Goal: Information Seeking & Learning: Learn about a topic

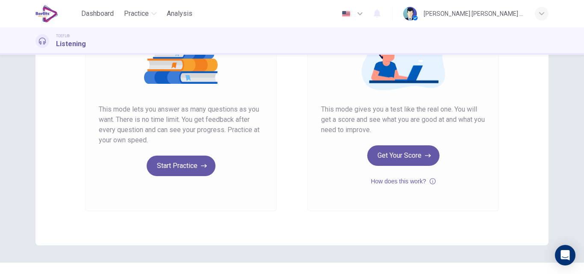
scroll to position [128, 0]
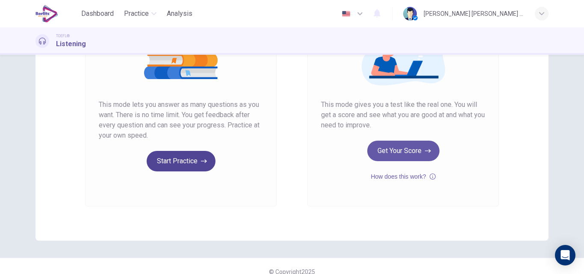
click at [183, 163] on button "Start Practice" at bounding box center [181, 161] width 69 height 21
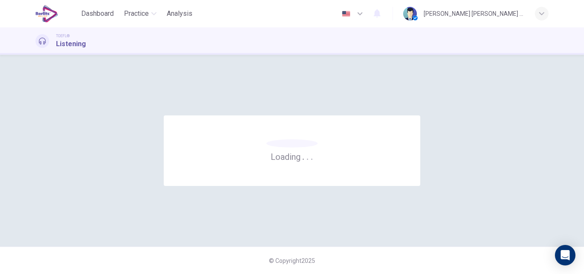
scroll to position [0, 0]
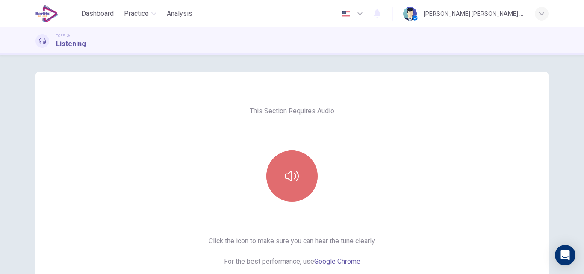
click at [290, 186] on button "button" at bounding box center [291, 176] width 51 height 51
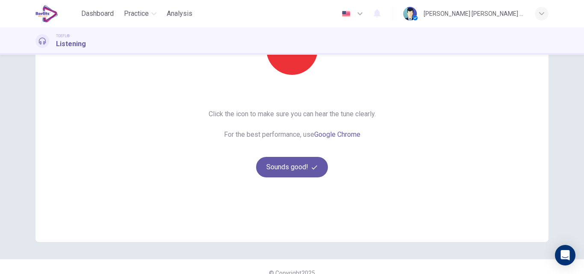
scroll to position [128, 0]
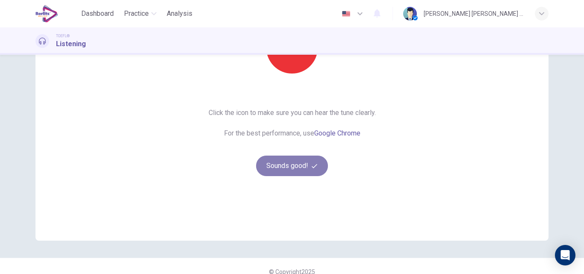
click at [297, 166] on button "Sounds good!" at bounding box center [292, 166] width 72 height 21
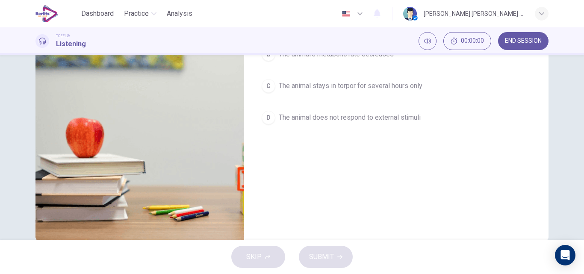
scroll to position [0, 0]
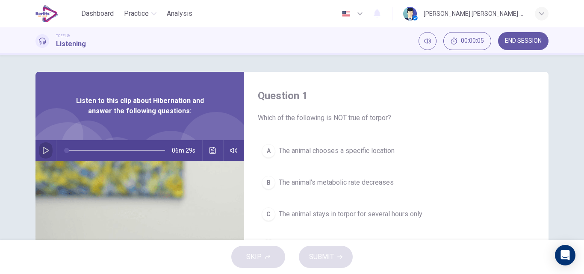
click at [42, 151] on icon "button" at bounding box center [45, 150] width 7 height 7
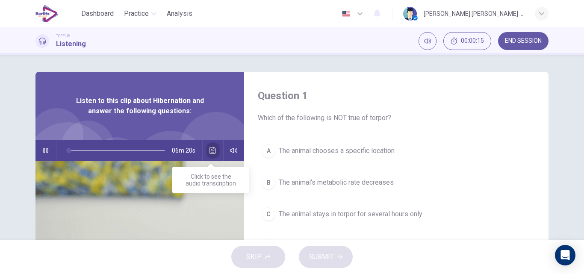
click at [210, 151] on icon "Click to see the audio transcription" at bounding box center [213, 150] width 7 height 7
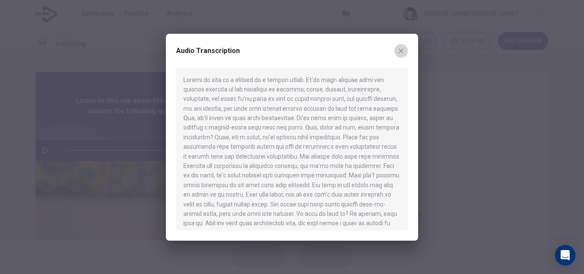
click at [399, 50] on icon "button" at bounding box center [401, 50] width 7 height 7
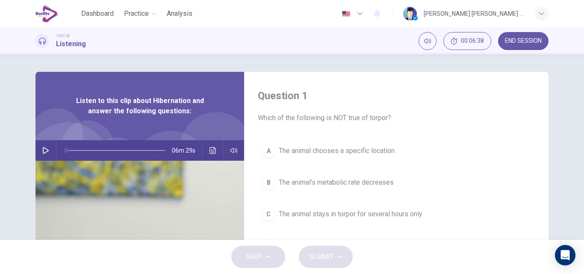
click at [42, 151] on icon "button" at bounding box center [45, 150] width 7 height 7
click at [213, 149] on icon "Click to see the audio transcription" at bounding box center [213, 150] width 7 height 7
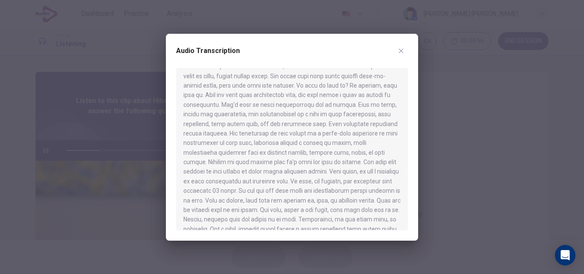
scroll to position [145, 0]
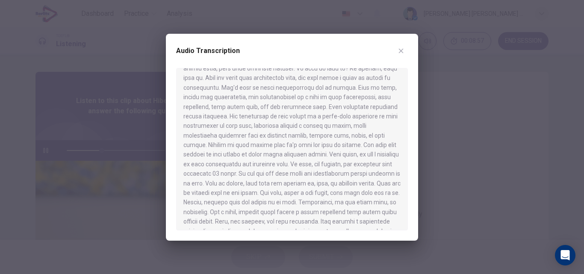
click at [403, 227] on div at bounding box center [292, 149] width 232 height 163
click at [402, 227] on div at bounding box center [292, 149] width 232 height 163
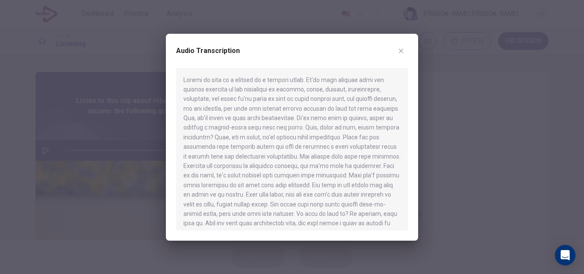
click at [403, 49] on icon "button" at bounding box center [401, 50] width 5 height 5
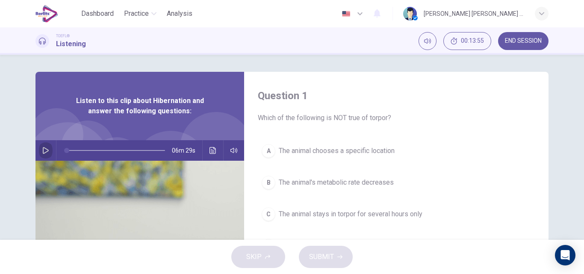
click at [42, 152] on icon "button" at bounding box center [45, 150] width 7 height 7
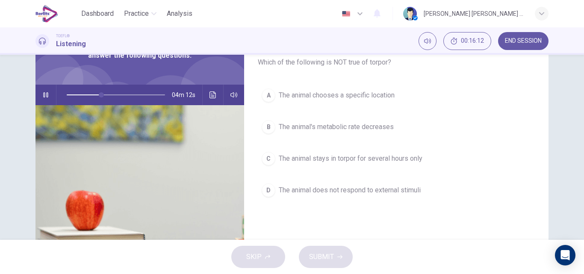
scroll to position [43, 0]
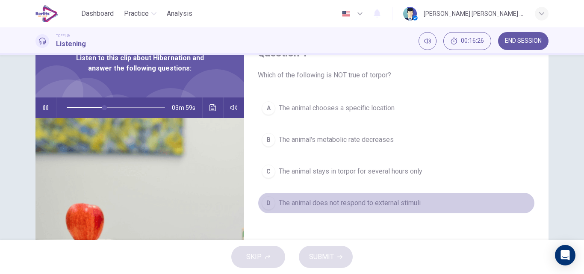
click at [324, 204] on span "The animal does not respond to external stimuli" at bounding box center [350, 203] width 142 height 10
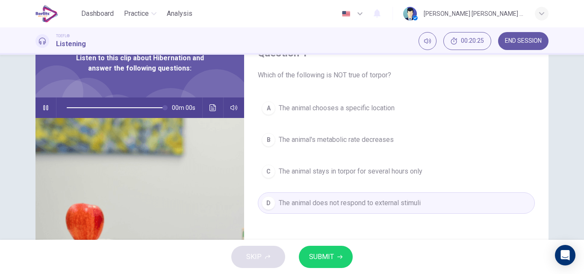
type input "*"
click at [316, 261] on span "SUBMIT" at bounding box center [321, 257] width 25 height 12
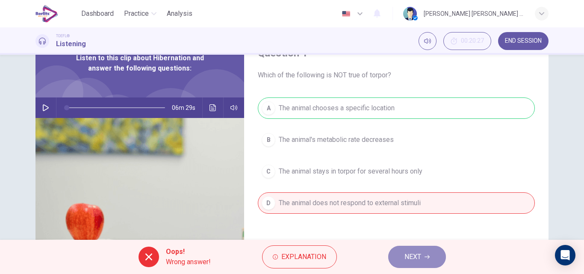
click at [408, 259] on span "NEXT" at bounding box center [413, 257] width 17 height 12
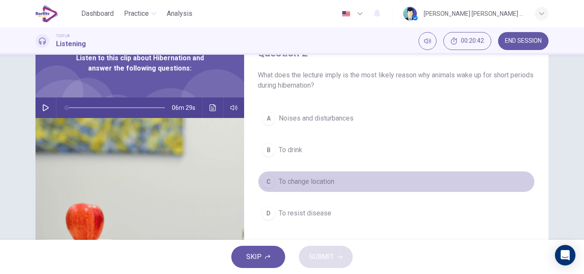
click at [303, 183] on span "To change location" at bounding box center [307, 182] width 56 height 10
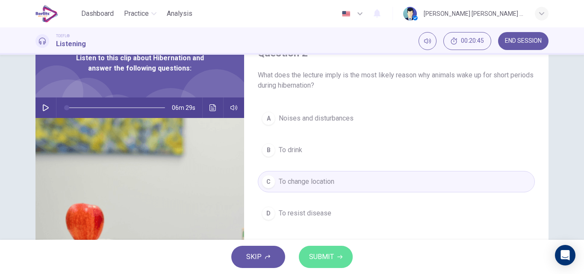
click at [333, 255] on span "SUBMIT" at bounding box center [321, 257] width 25 height 12
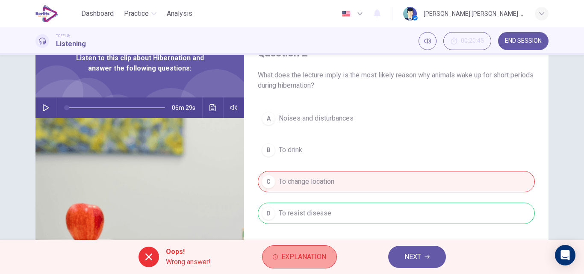
click at [317, 259] on span "Explanation" at bounding box center [303, 257] width 45 height 12
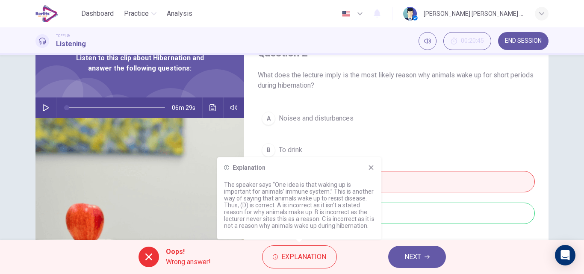
click at [369, 167] on icon at bounding box center [371, 167] width 7 height 7
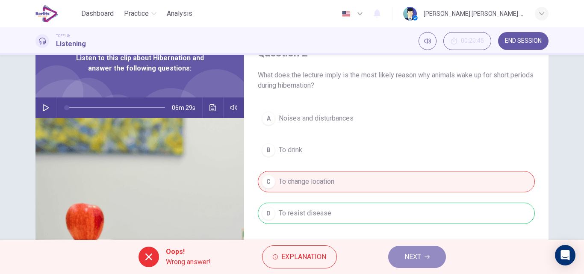
click at [414, 258] on span "NEXT" at bounding box center [413, 257] width 17 height 12
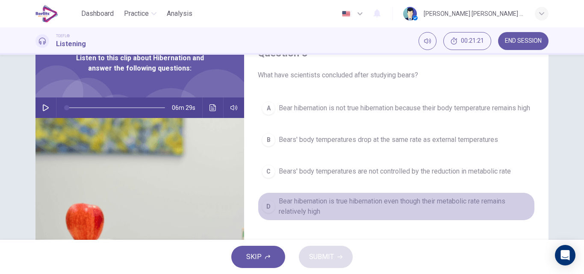
click at [306, 215] on span "Bear hibernation is true hibernation even though their metabolic rate remains r…" at bounding box center [405, 206] width 252 height 21
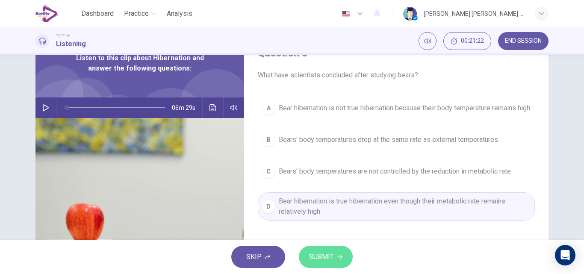
click at [327, 258] on span "SUBMIT" at bounding box center [321, 257] width 25 height 12
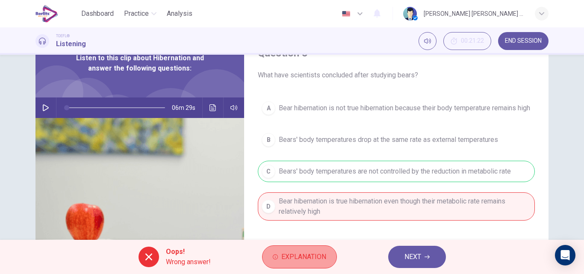
click at [303, 257] on span "Explanation" at bounding box center [303, 257] width 45 height 12
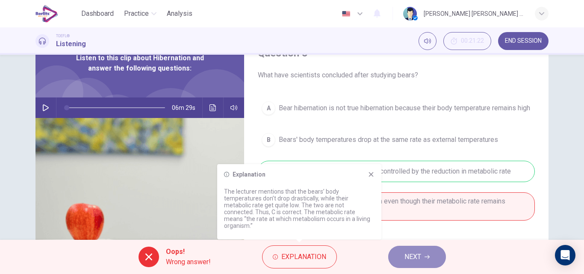
click at [427, 264] on button "NEXT" at bounding box center [417, 257] width 58 height 22
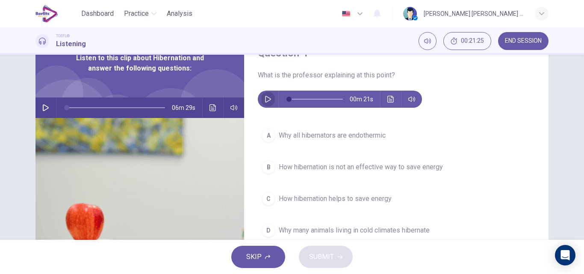
click at [265, 98] on icon "button" at bounding box center [268, 99] width 7 height 7
type input "*"
click at [302, 135] on span "Why all hibernators are endothermic" at bounding box center [332, 135] width 107 height 10
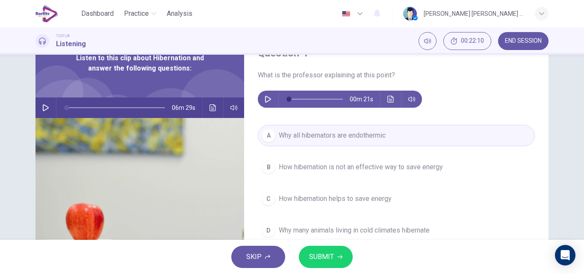
click at [330, 255] on span "SUBMIT" at bounding box center [321, 257] width 25 height 12
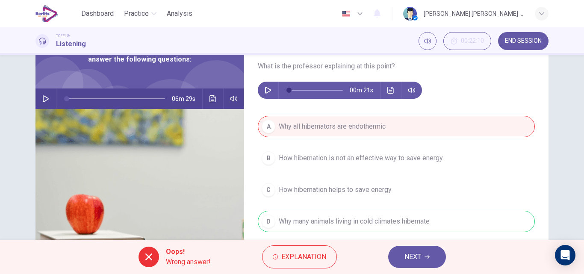
scroll to position [0, 0]
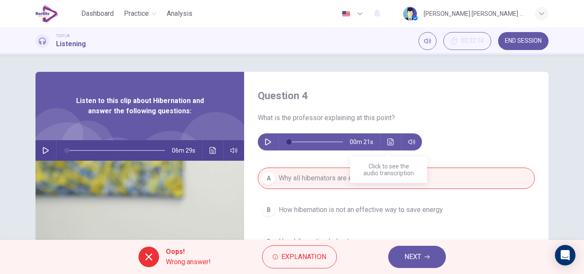
click at [387, 143] on icon "Click to see the audio transcription" at bounding box center [390, 142] width 7 height 7
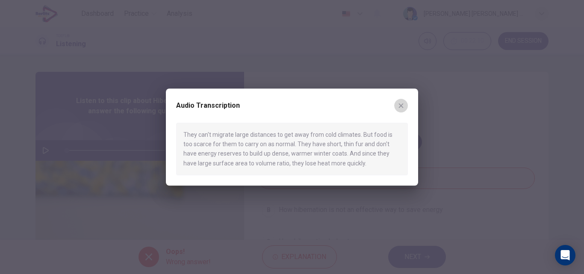
click at [401, 105] on icon "button" at bounding box center [401, 105] width 7 height 7
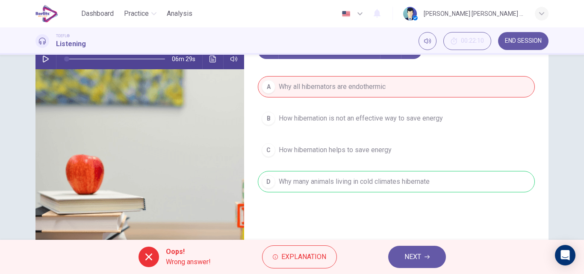
scroll to position [128, 0]
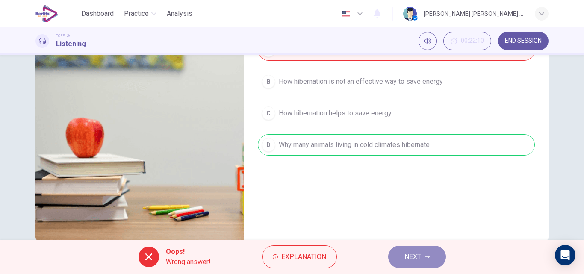
click at [423, 261] on button "NEXT" at bounding box center [417, 257] width 58 height 22
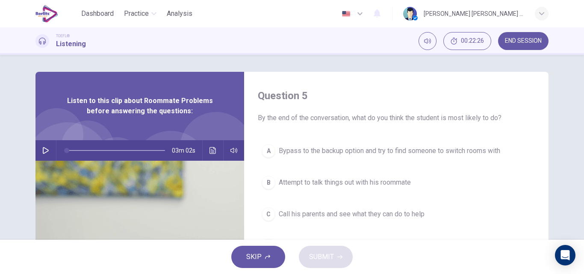
click at [39, 154] on button "button" at bounding box center [46, 150] width 14 height 21
type input "*"
click at [41, 151] on button "button" at bounding box center [46, 150] width 14 height 21
click at [42, 151] on icon "button" at bounding box center [45, 150] width 7 height 7
type input "*"
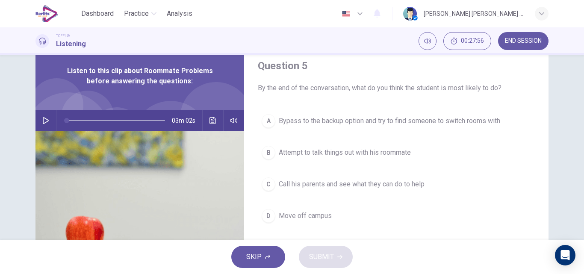
scroll to position [43, 0]
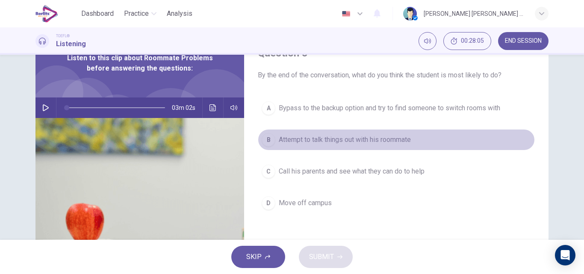
click at [296, 138] on span "Attempt to talk things out with his roommate" at bounding box center [345, 140] width 132 height 10
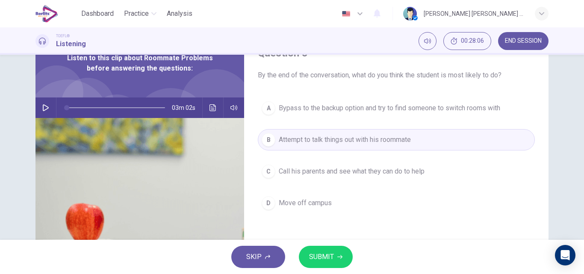
click at [328, 258] on span "SUBMIT" at bounding box center [321, 257] width 25 height 12
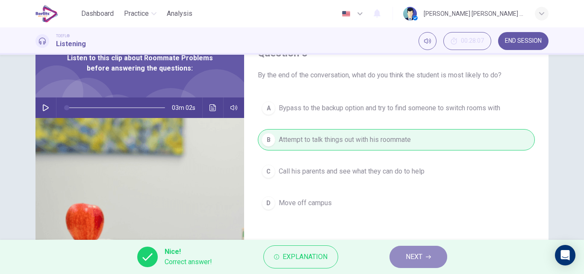
click at [422, 257] on span "NEXT" at bounding box center [414, 257] width 17 height 12
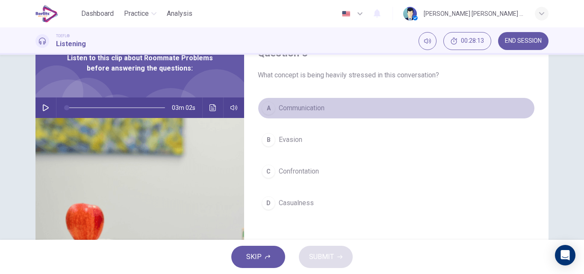
click at [294, 110] on span "Communication" at bounding box center [302, 108] width 46 height 10
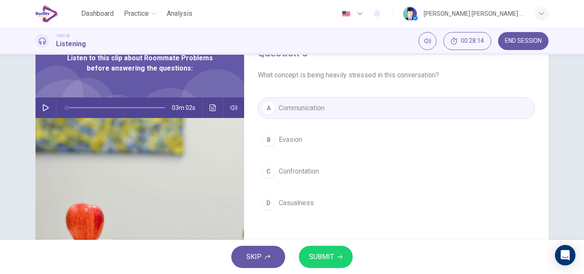
click at [331, 257] on span "SUBMIT" at bounding box center [321, 257] width 25 height 12
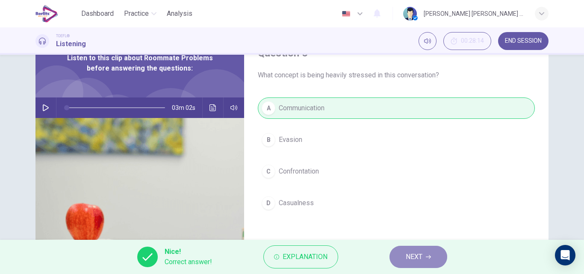
click at [415, 255] on span "NEXT" at bounding box center [414, 257] width 17 height 12
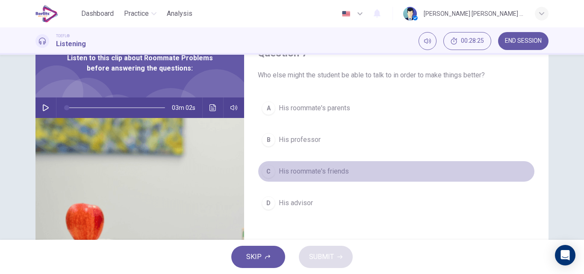
click at [301, 173] on span "His roommate's friends" at bounding box center [314, 171] width 70 height 10
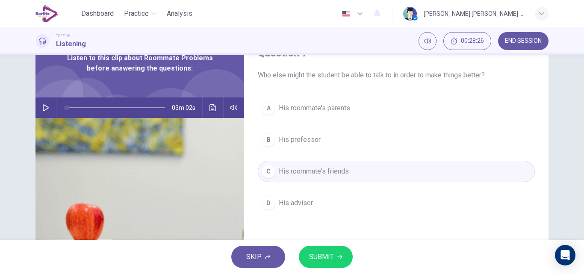
click at [325, 257] on span "SUBMIT" at bounding box center [321, 257] width 25 height 12
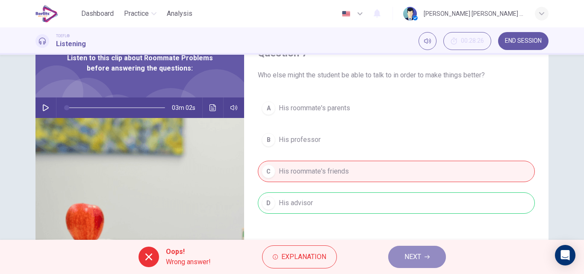
click at [419, 260] on span "NEXT" at bounding box center [413, 257] width 17 height 12
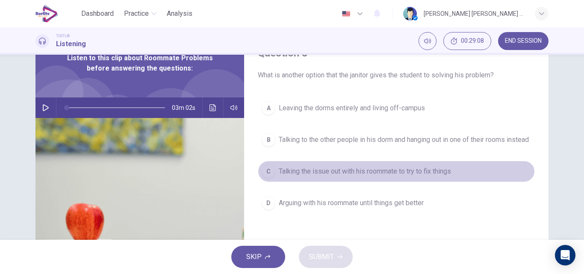
click at [299, 182] on button "C Talking the issue out with his roommate to try to fix things" at bounding box center [396, 171] width 277 height 21
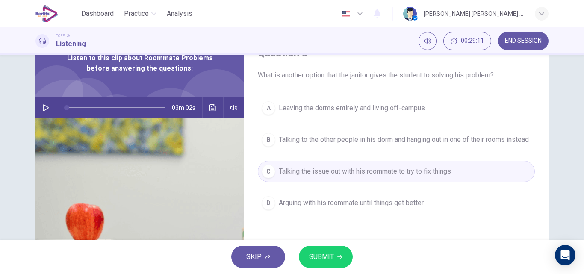
click at [331, 259] on span "SUBMIT" at bounding box center [321, 257] width 25 height 12
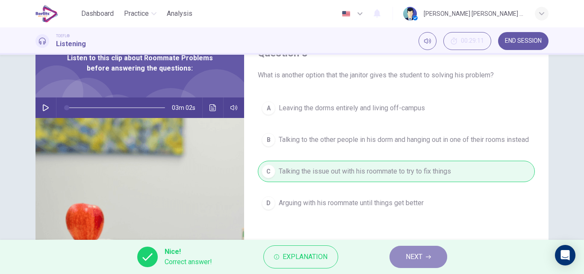
click at [426, 258] on button "NEXT" at bounding box center [419, 257] width 58 height 22
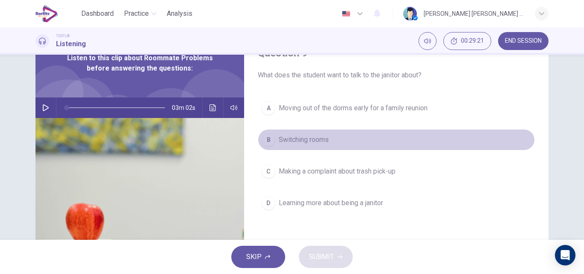
click at [306, 142] on span "Switching rooms" at bounding box center [304, 140] width 50 height 10
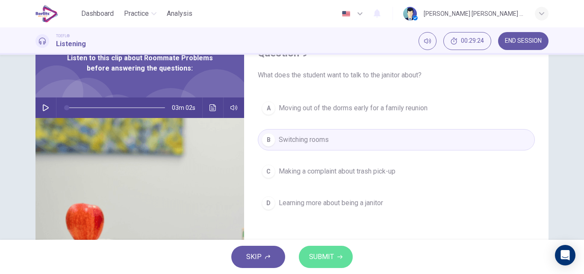
click at [331, 254] on span "SUBMIT" at bounding box center [321, 257] width 25 height 12
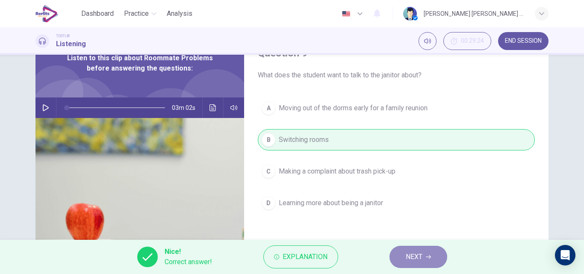
click at [410, 255] on span "NEXT" at bounding box center [414, 257] width 17 height 12
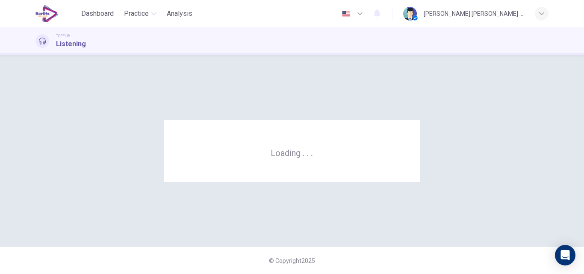
scroll to position [0, 0]
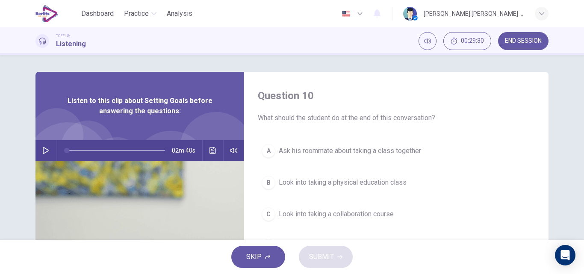
click at [44, 152] on icon "button" at bounding box center [46, 150] width 6 height 7
type input "*"
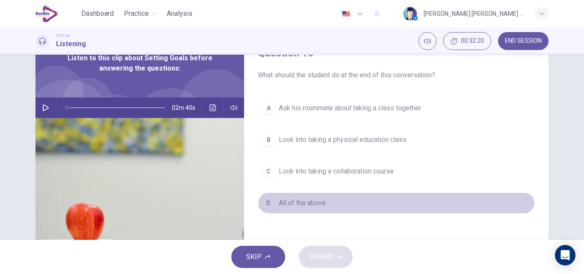
click at [308, 203] on span "All of the above" at bounding box center [302, 203] width 47 height 10
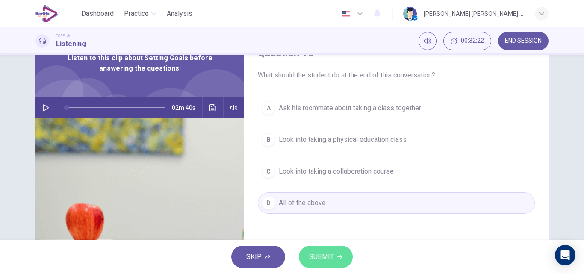
click at [334, 256] on button "SUBMIT" at bounding box center [326, 257] width 54 height 22
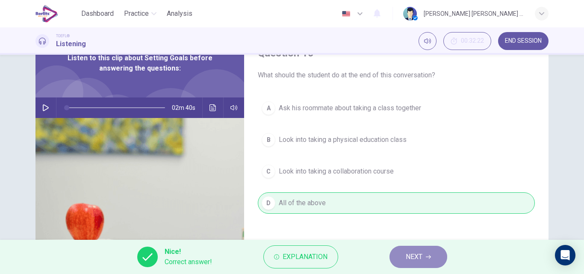
click at [412, 260] on span "NEXT" at bounding box center [414, 257] width 17 height 12
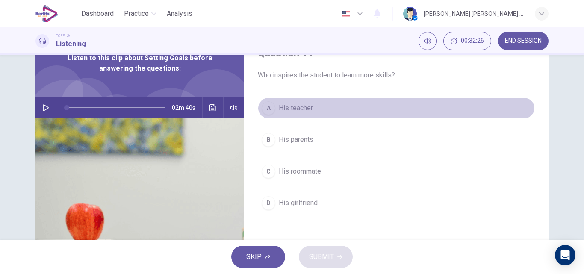
click at [285, 109] on span "His teacher" at bounding box center [296, 108] width 34 height 10
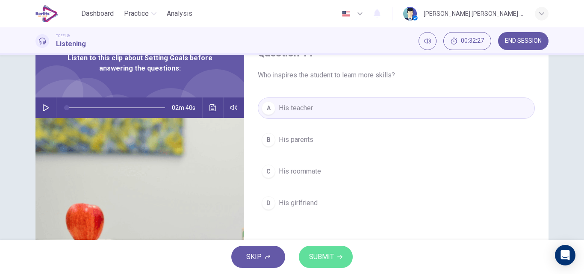
click at [335, 259] on button "SUBMIT" at bounding box center [326, 257] width 54 height 22
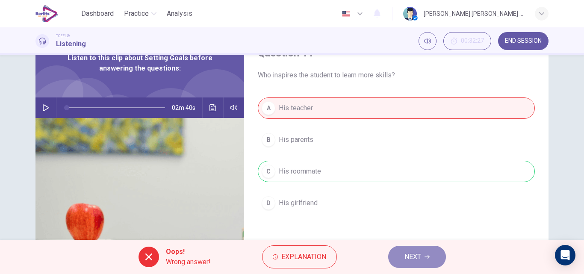
click at [428, 263] on button "NEXT" at bounding box center [417, 257] width 58 height 22
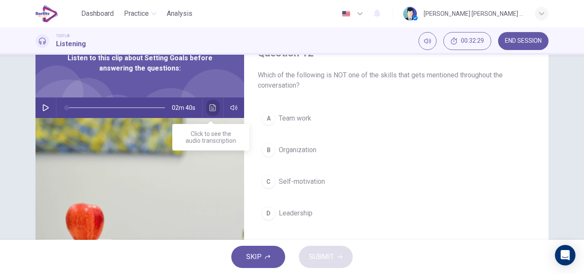
click at [212, 109] on icon "Click to see the audio transcription" at bounding box center [213, 107] width 7 height 7
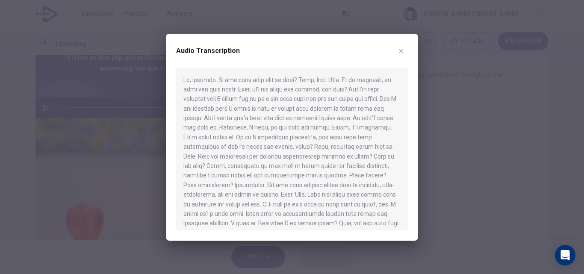
click at [402, 48] on icon "button" at bounding box center [401, 50] width 7 height 7
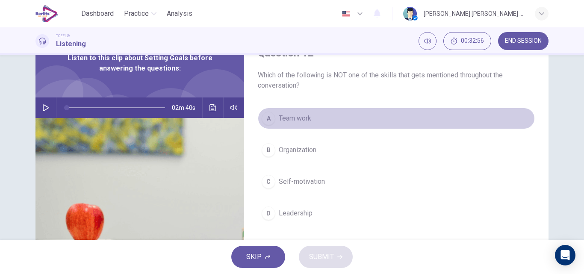
click at [285, 120] on span "Team work" at bounding box center [295, 118] width 33 height 10
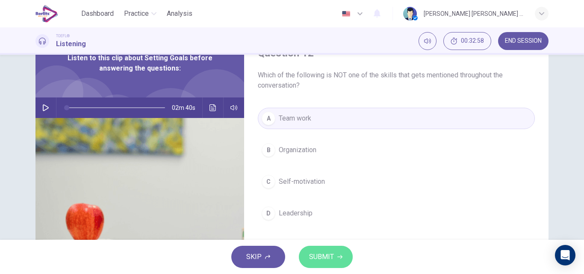
click at [329, 258] on span "SUBMIT" at bounding box center [321, 257] width 25 height 12
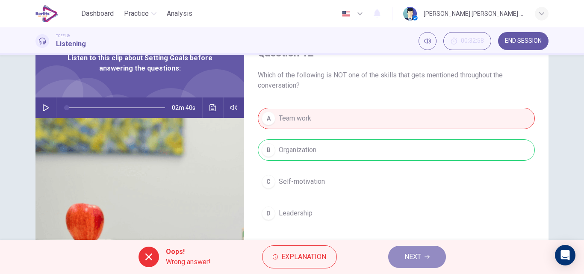
click at [417, 258] on span "NEXT" at bounding box center [413, 257] width 17 height 12
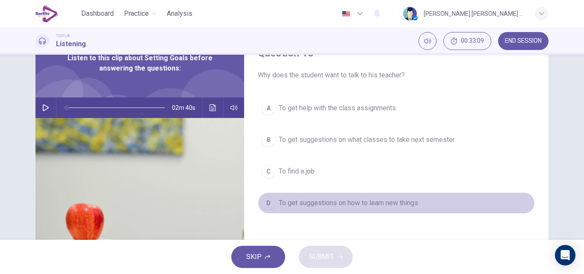
click at [369, 204] on span "To get suggestions on how to learn new things" at bounding box center [348, 203] width 139 height 10
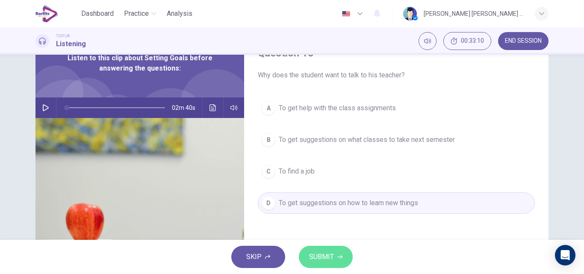
click at [328, 262] on span "SUBMIT" at bounding box center [321, 257] width 25 height 12
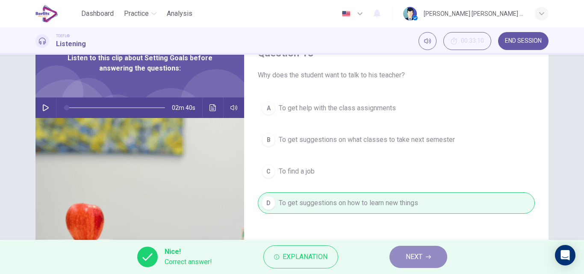
click at [411, 260] on span "NEXT" at bounding box center [414, 257] width 17 height 12
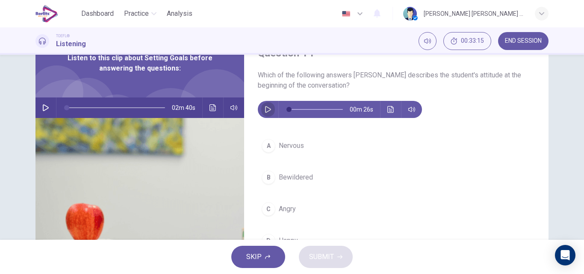
click at [268, 111] on icon "button" at bounding box center [268, 109] width 7 height 7
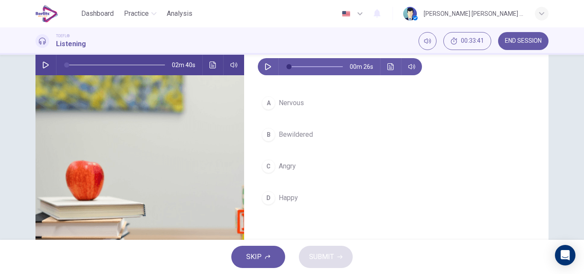
type input "*"
click at [389, 70] on button "Click to see the audio transcription" at bounding box center [391, 66] width 14 height 17
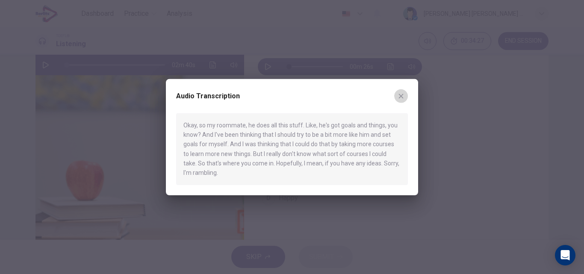
click at [402, 94] on icon "button" at bounding box center [401, 95] width 7 height 7
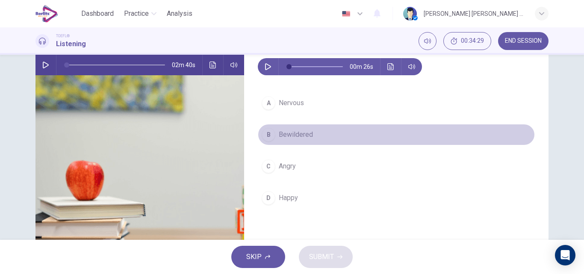
click at [306, 133] on span "Bewildered" at bounding box center [296, 135] width 34 height 10
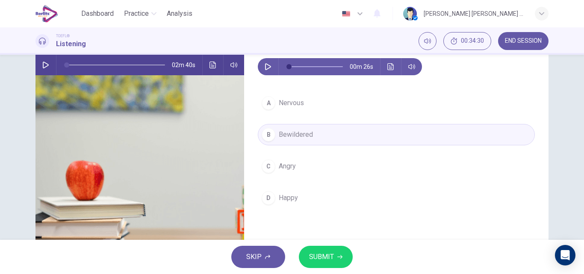
click at [322, 257] on span "SUBMIT" at bounding box center [321, 257] width 25 height 12
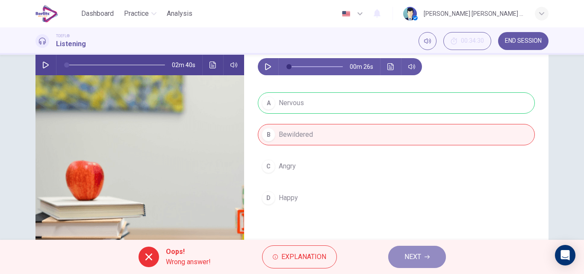
click at [426, 254] on button "NEXT" at bounding box center [417, 257] width 58 height 22
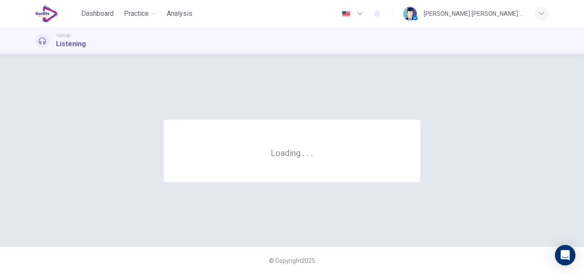
scroll to position [0, 0]
